Goal: Find specific page/section

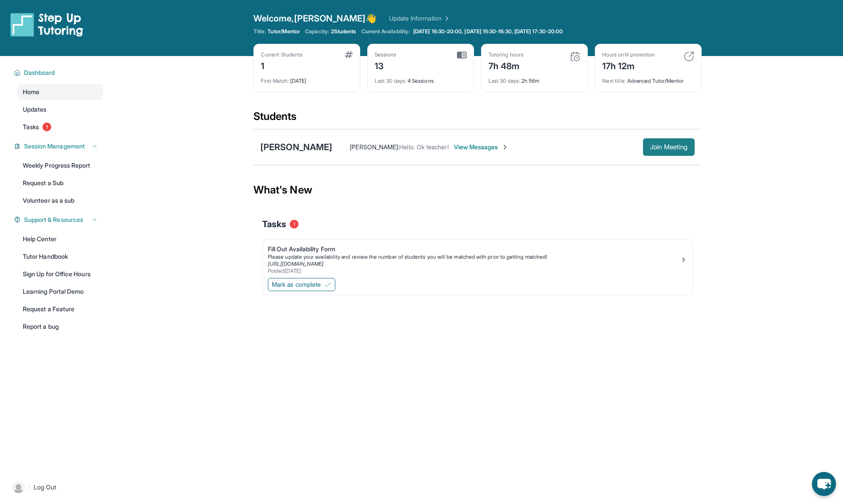
click at [673, 147] on span "Join Meeting" at bounding box center [669, 146] width 38 height 5
click at [284, 147] on div "[PERSON_NAME]" at bounding box center [296, 147] width 72 height 12
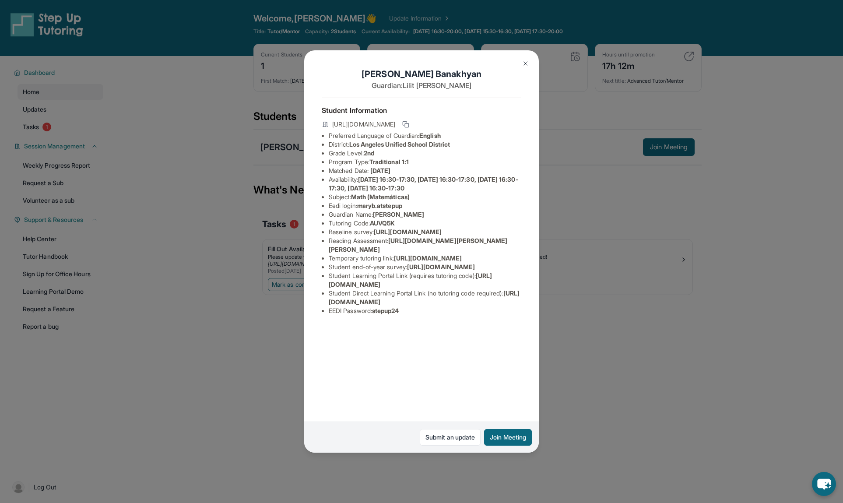
click at [338, 305] on span "[URL][DOMAIN_NAME]" at bounding box center [424, 297] width 191 height 16
drag, startPoint x: 328, startPoint y: 382, endPoint x: 502, endPoint y: 384, distance: 174.2
click at [512, 315] on ul "Preferred Language of Guardian: English District: [GEOGRAPHIC_DATA] Unified Sch…" at bounding box center [422, 223] width 200 height 184
click at [487, 322] on div "Student Information [URL][DOMAIN_NAME] Preferred Language of Guardian: English …" at bounding box center [422, 210] width 200 height 224
drag, startPoint x: 329, startPoint y: 381, endPoint x: 501, endPoint y: 379, distance: 172.9
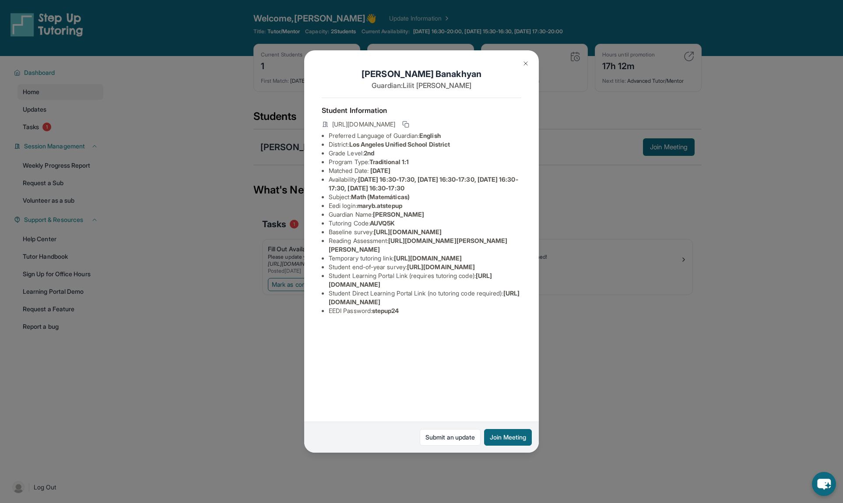
click at [511, 306] on li "Student Direct Learning Portal Link (no tutoring code required) : [URL][DOMAIN_…" at bounding box center [425, 298] width 193 height 18
copy span "[URL][DOMAIN_NAME]"
